Goal: Information Seeking & Learning: Learn about a topic

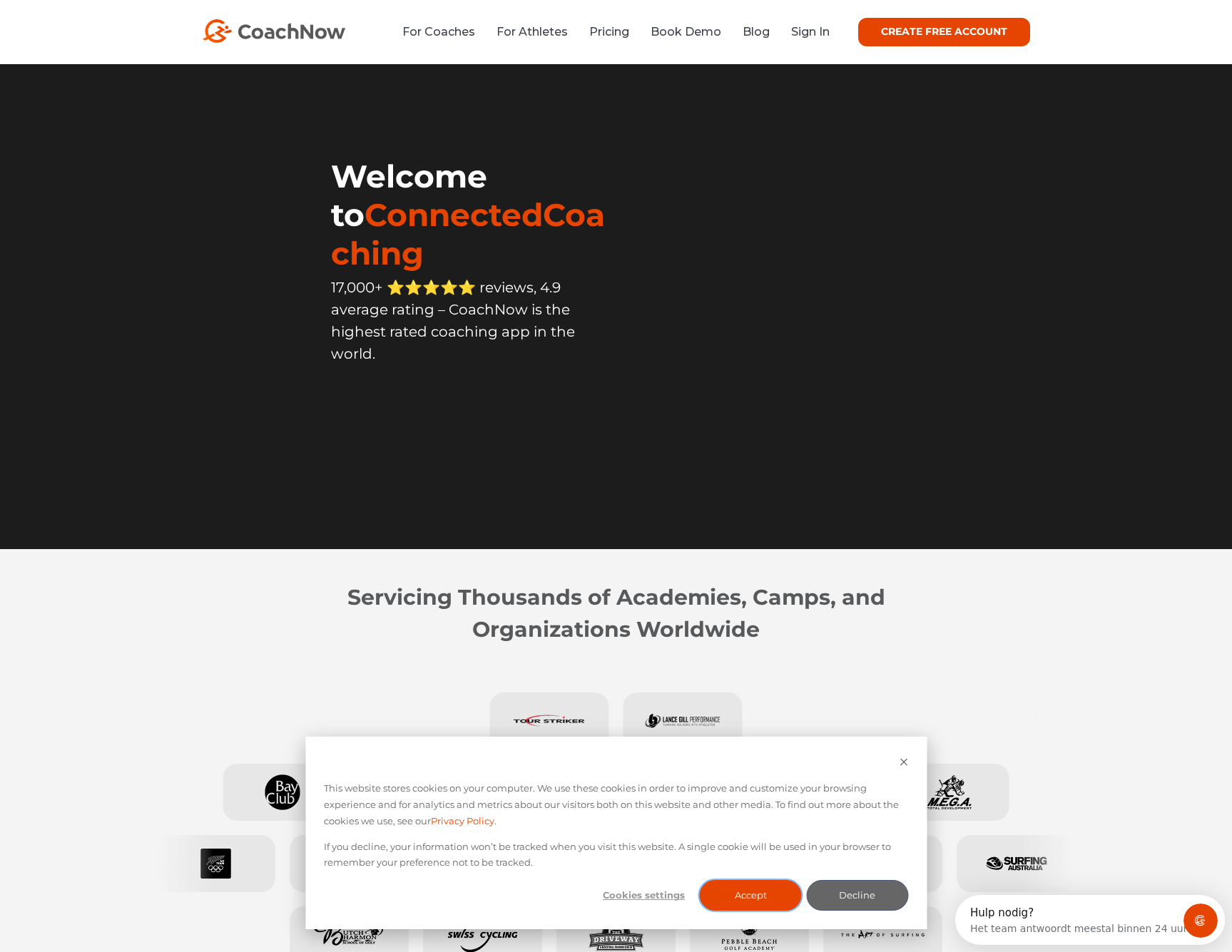
click at [749, 903] on button "Accept" at bounding box center [751, 895] width 102 height 30
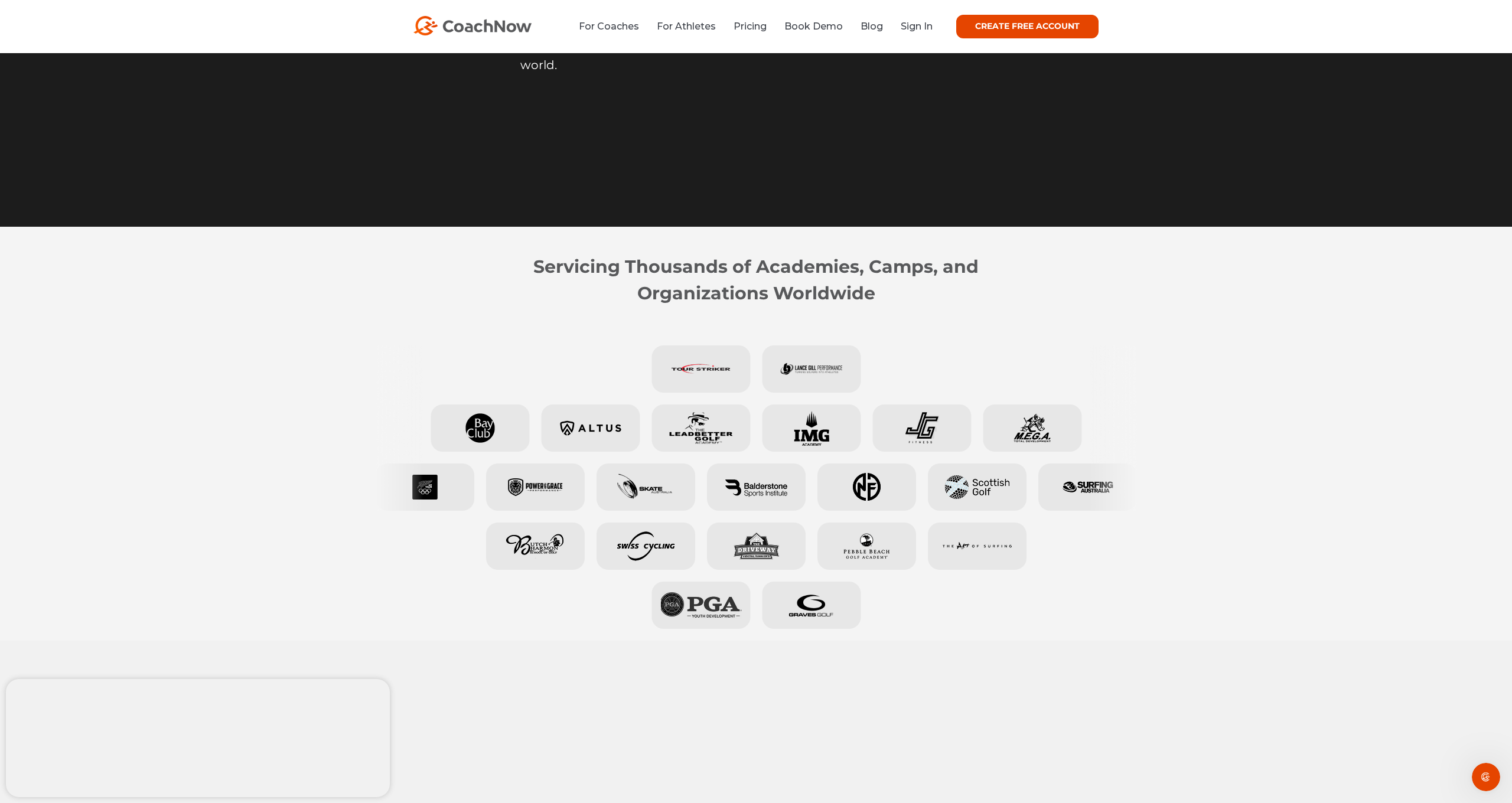
scroll to position [266, 0]
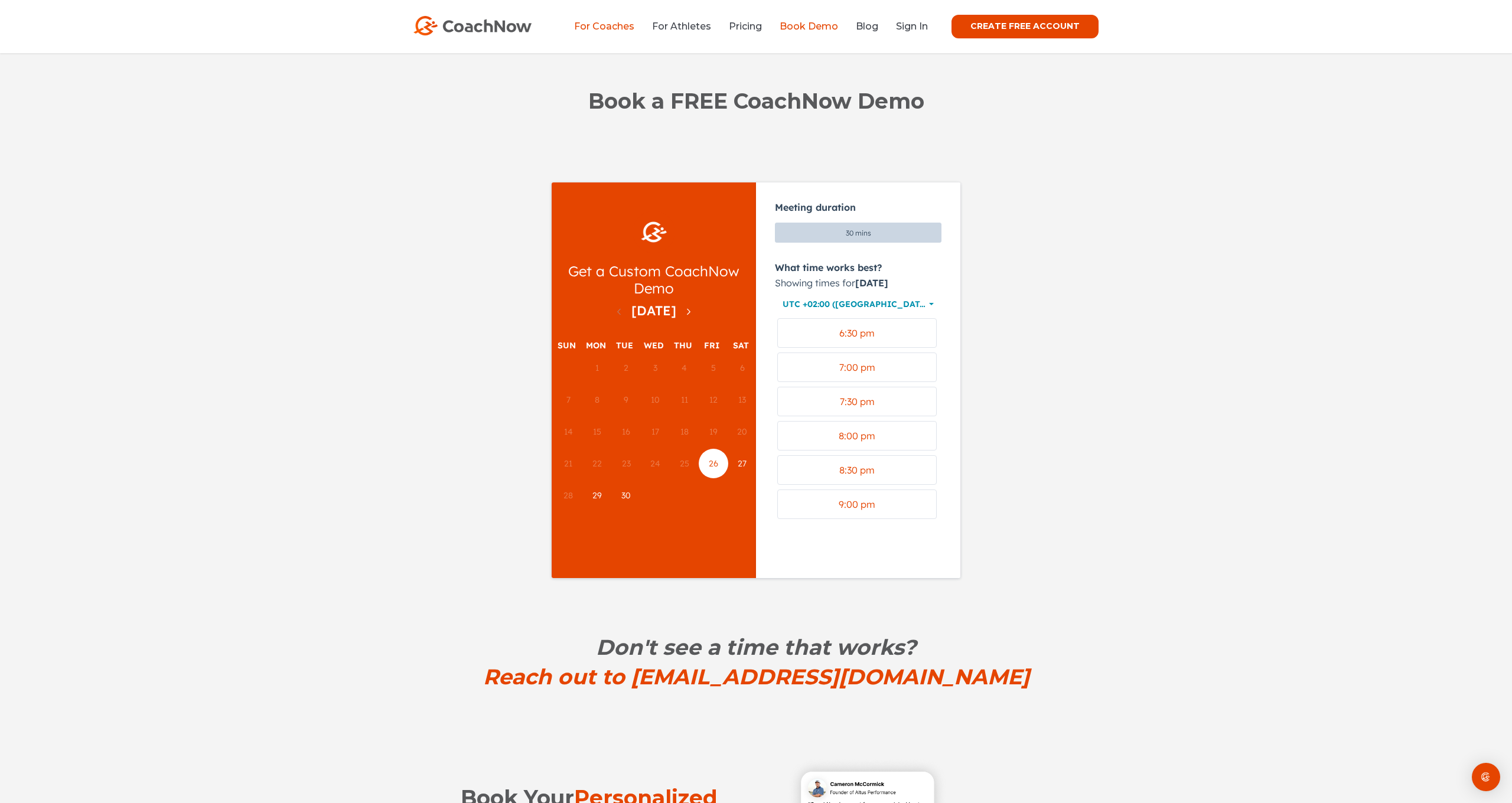
click at [589, 25] on link "For Coaches" at bounding box center [604, 26] width 60 height 11
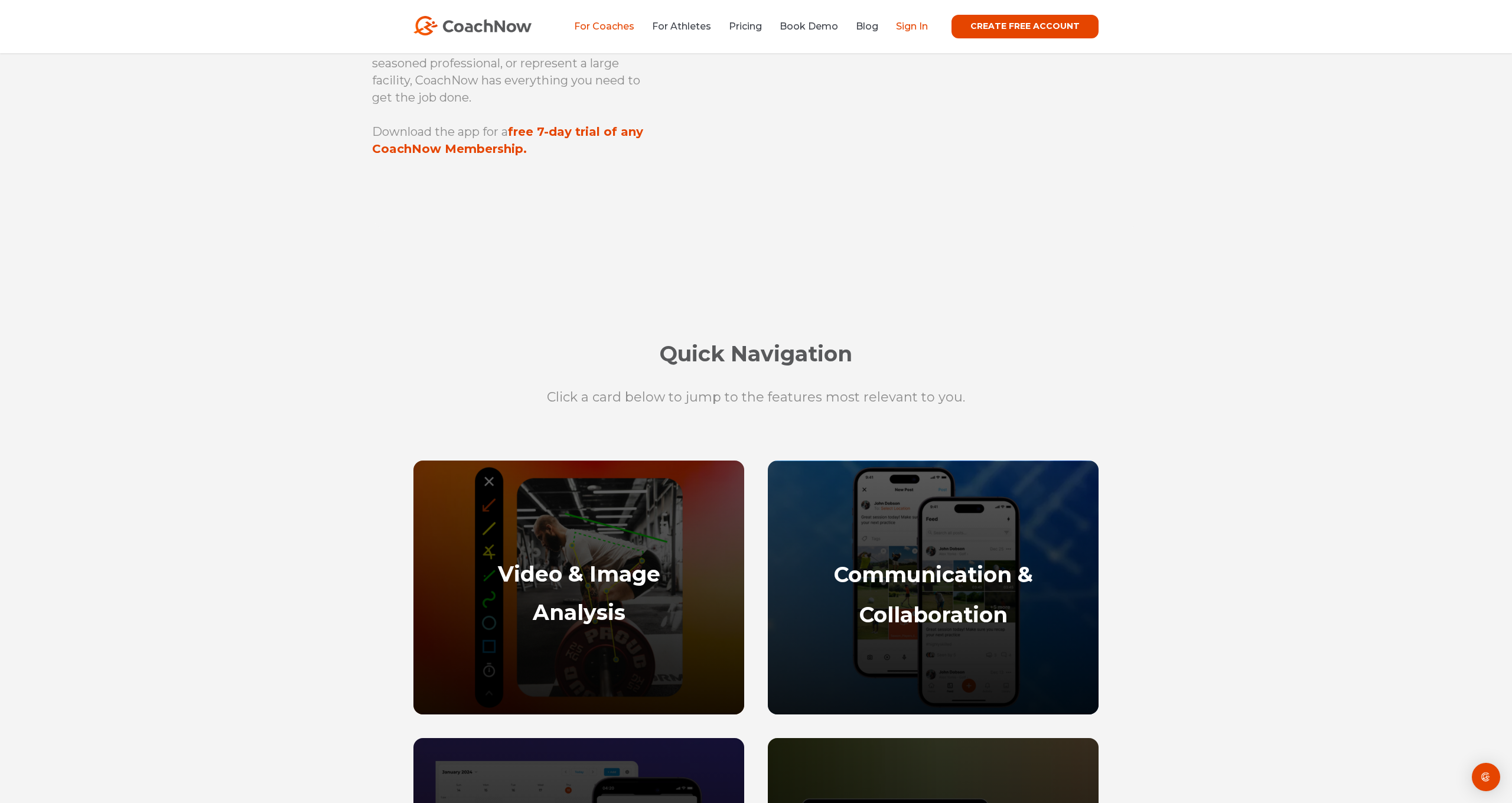
scroll to position [87, 0]
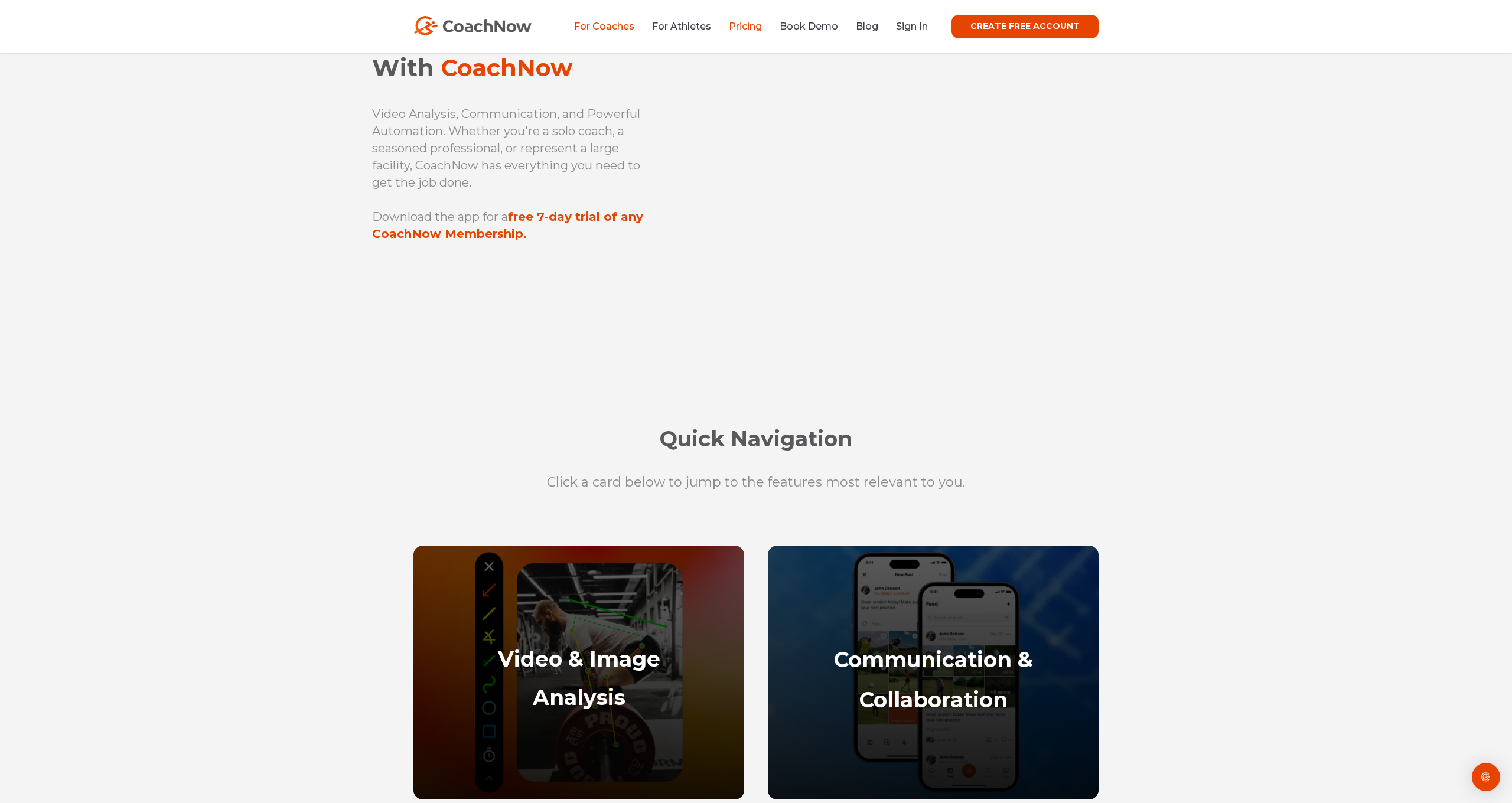
click at [750, 25] on link "Pricing" at bounding box center [745, 26] width 33 height 11
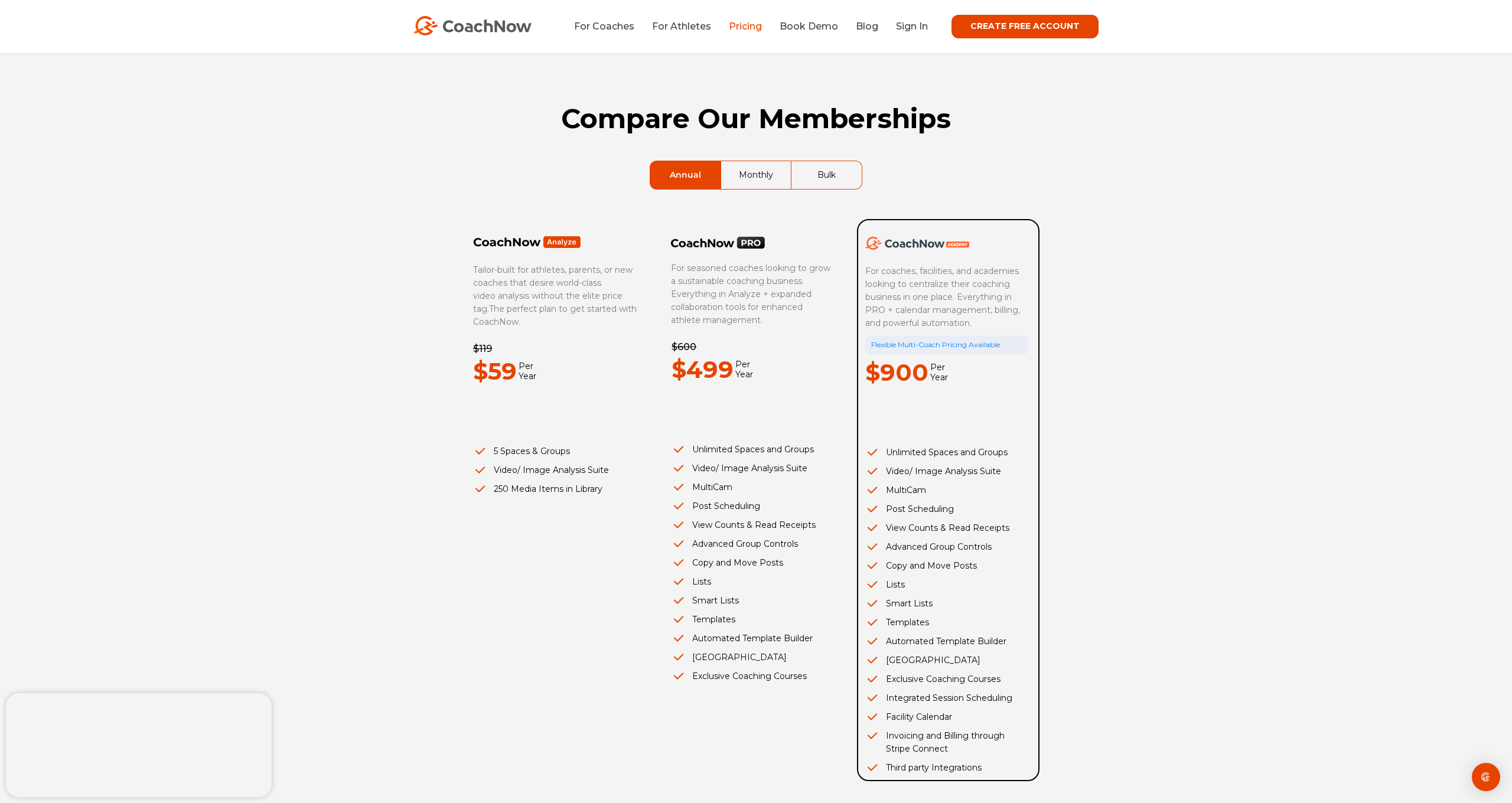
click at [740, 178] on link "Monthly" at bounding box center [756, 175] width 70 height 28
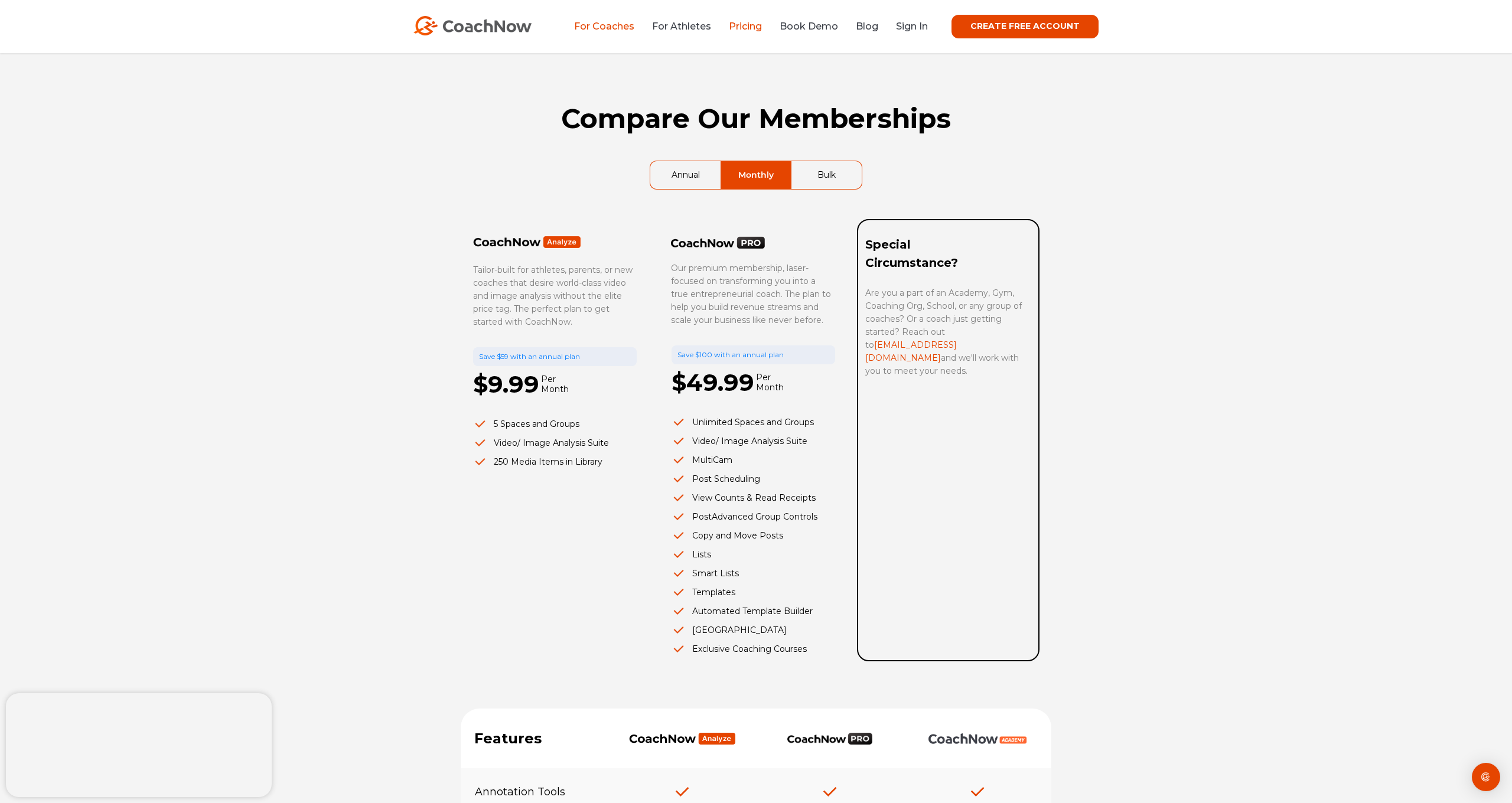
click at [621, 21] on link "For Coaches" at bounding box center [604, 26] width 60 height 11
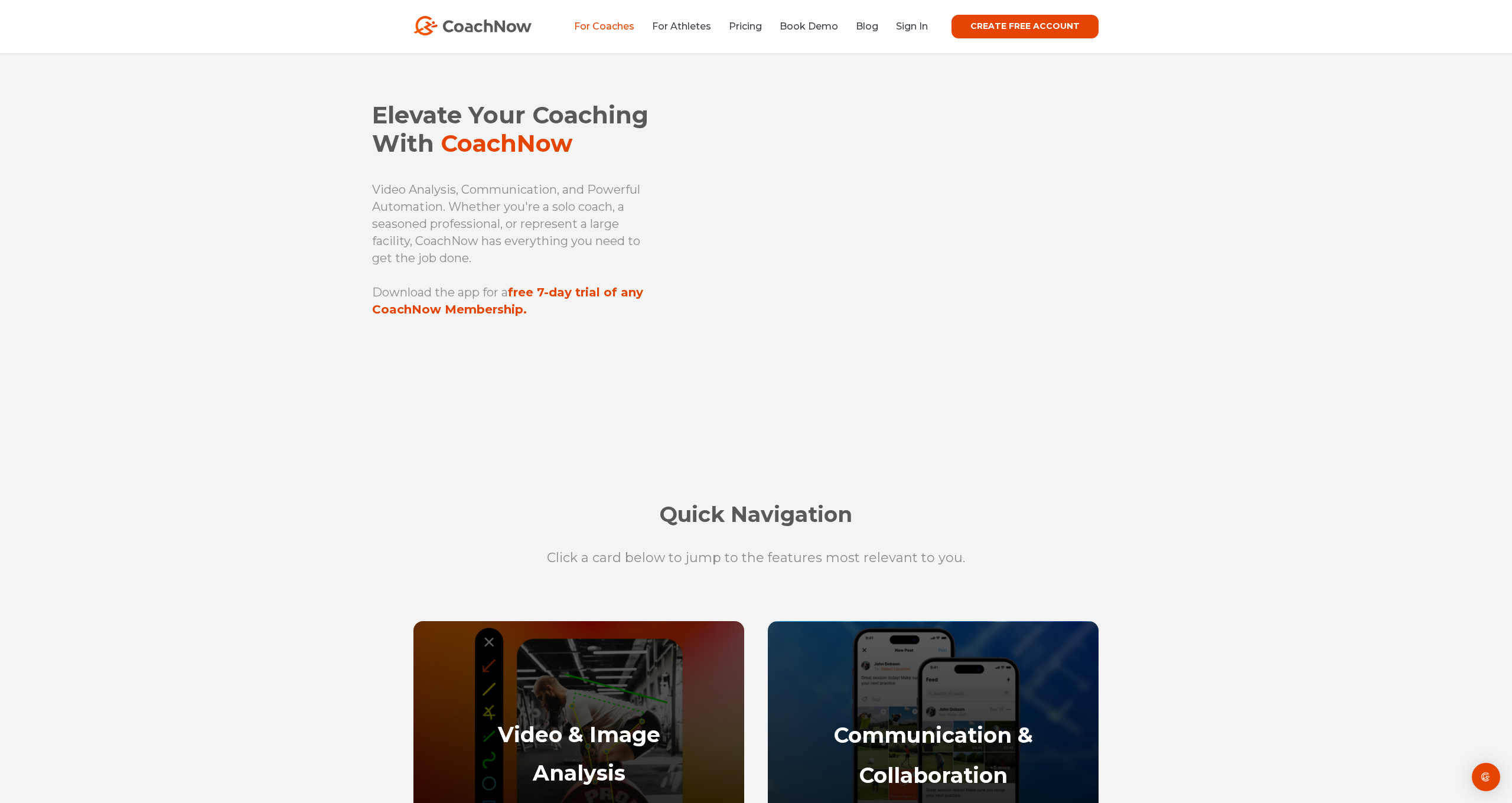
scroll to position [13, 1]
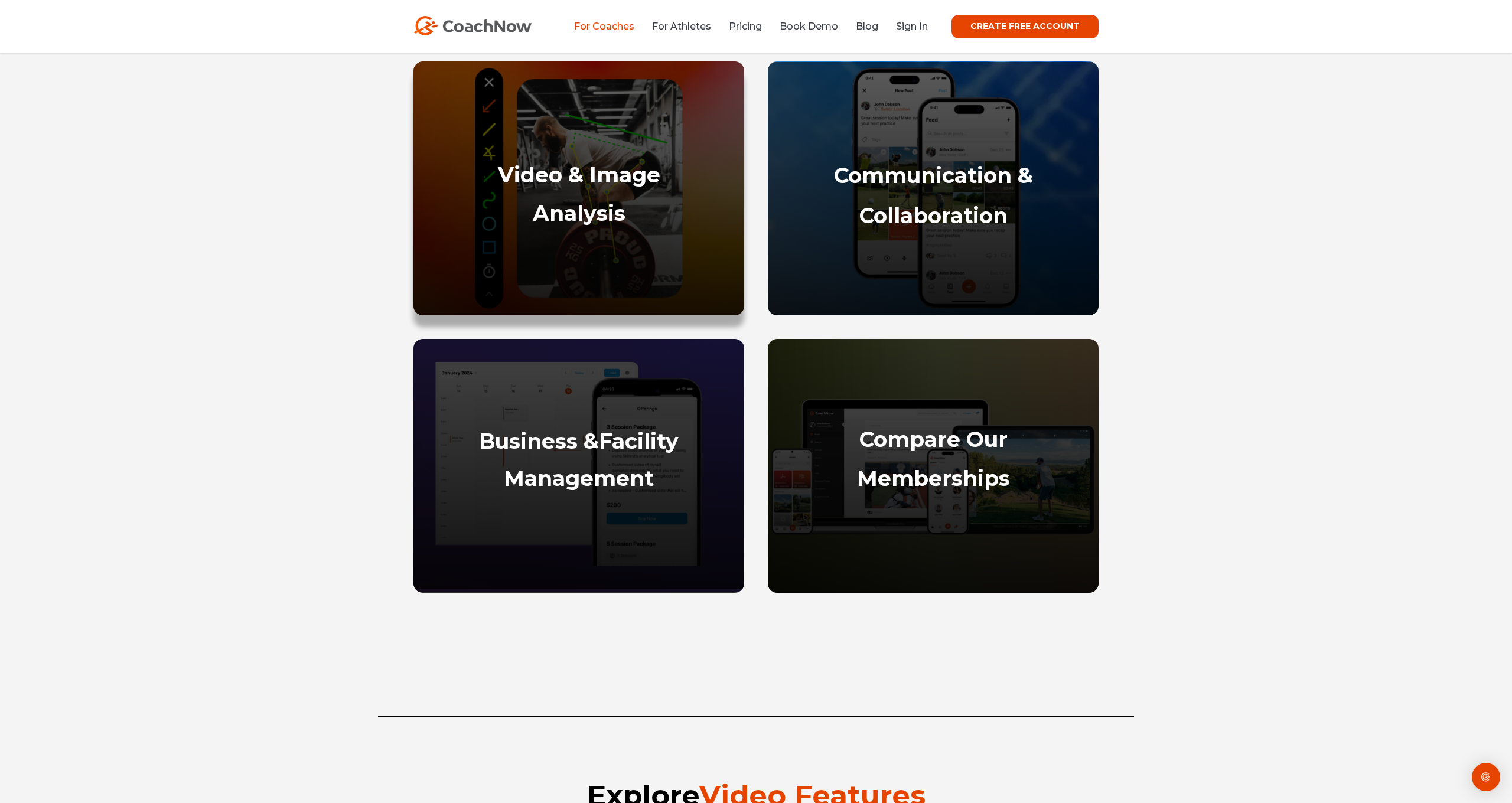
click at [588, 164] on strong "Video & Image" at bounding box center [579, 175] width 162 height 26
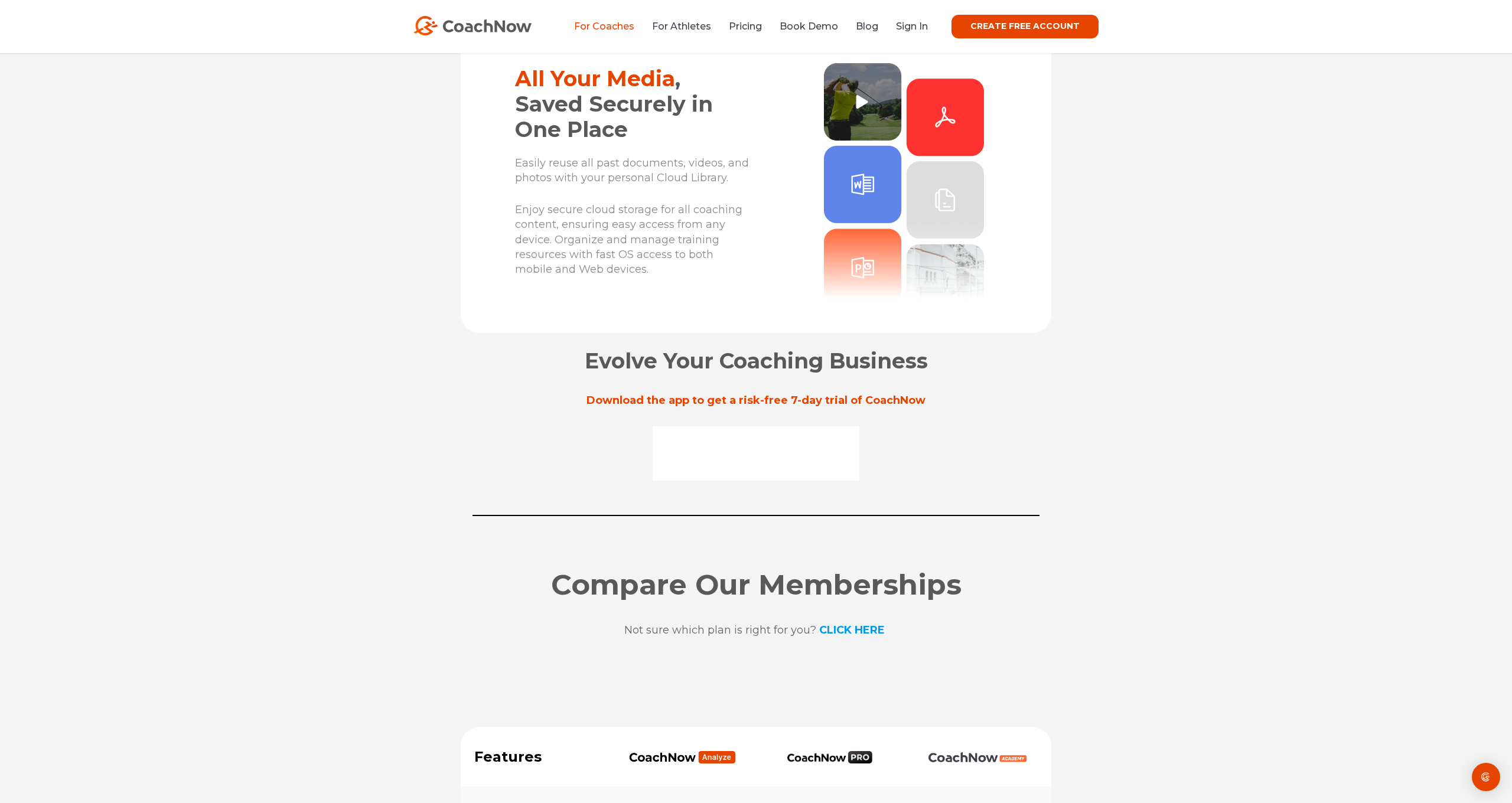
scroll to position [8439, 0]
